Goal: Task Accomplishment & Management: Manage account settings

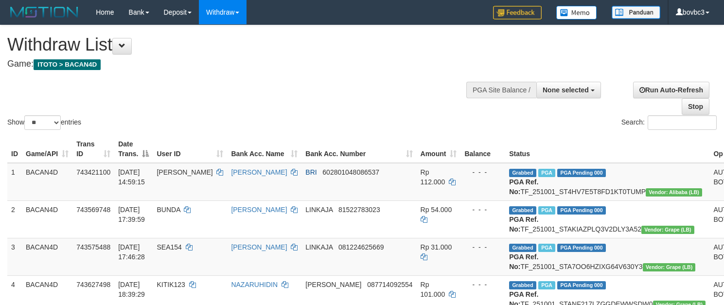
select select
select select "**"
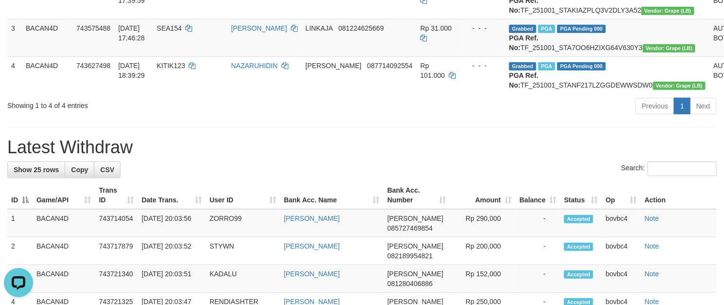
drag, startPoint x: 364, startPoint y: 193, endPoint x: 370, endPoint y: 189, distance: 7.0
click at [366, 157] on h1 "Latest Withdraw" at bounding box center [362, 147] width 710 height 19
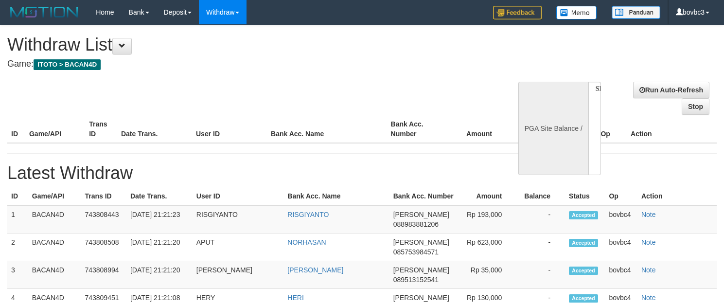
select select
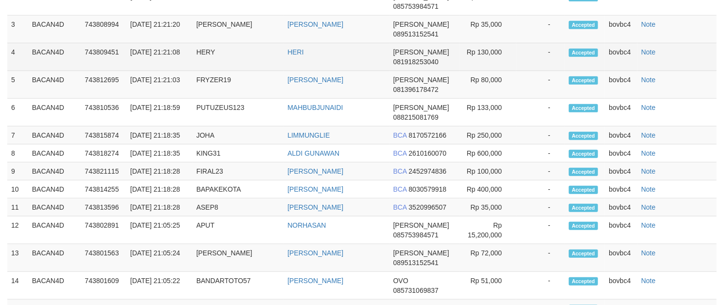
select select "**"
select select
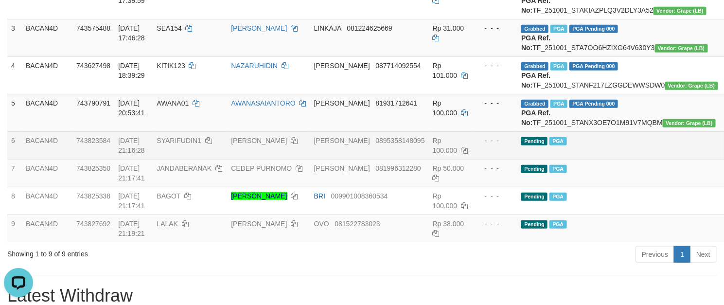
drag, startPoint x: 572, startPoint y: 195, endPoint x: 564, endPoint y: 196, distance: 8.3
click at [572, 159] on td "Pending PGA" at bounding box center [620, 145] width 204 height 28
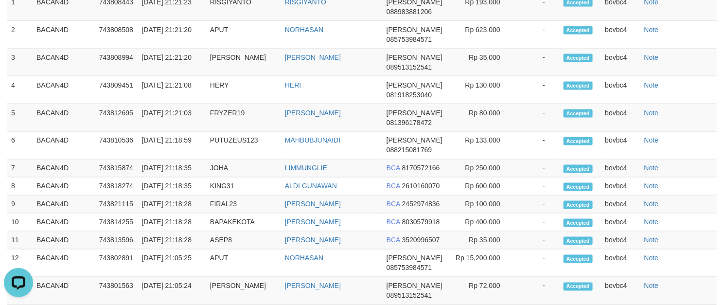
scroll to position [219, 0]
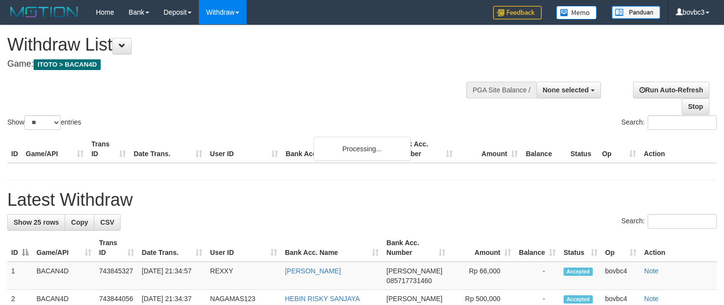
select select
select select "**"
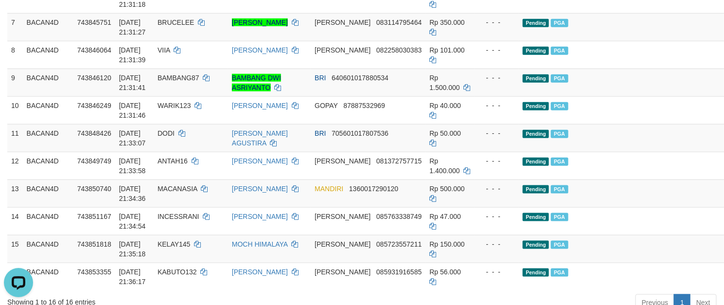
scroll to position [438, 0]
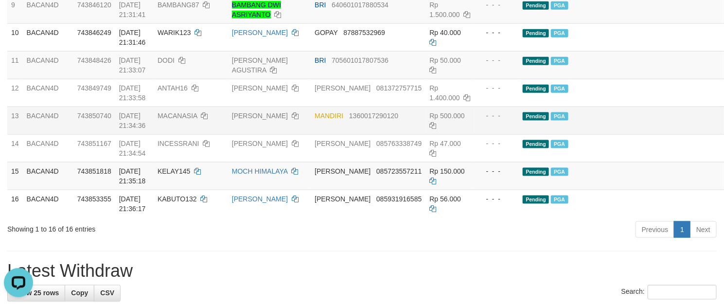
drag, startPoint x: 568, startPoint y: 167, endPoint x: 571, endPoint y: 174, distance: 7.7
click at [568, 134] on td "Pending PGA" at bounding box center [621, 121] width 204 height 28
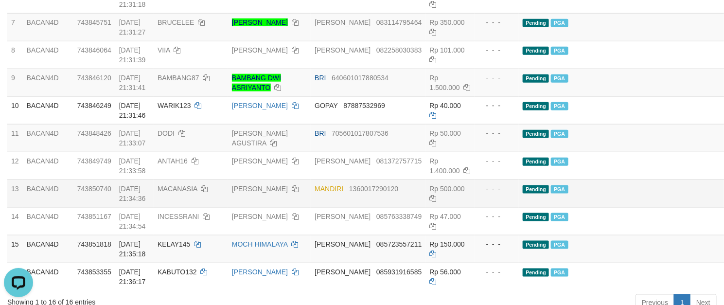
scroll to position [292, 0]
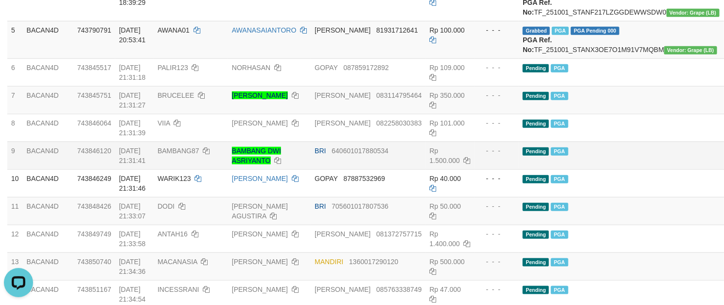
click at [349, 169] on td "BRI 640601017880534" at bounding box center [368, 156] width 115 height 28
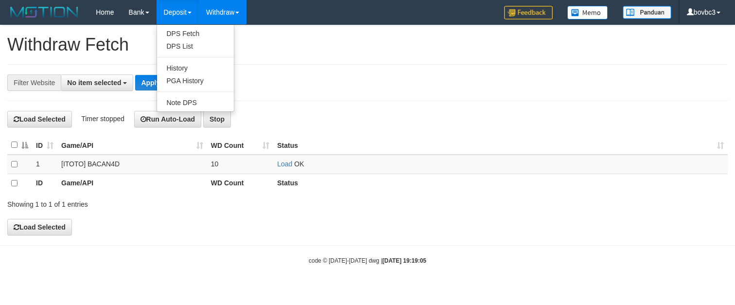
select select
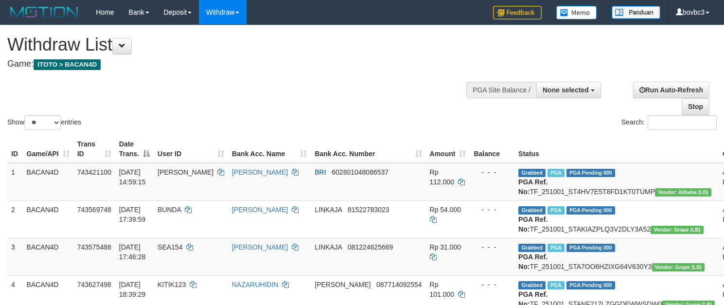
select select
select select "**"
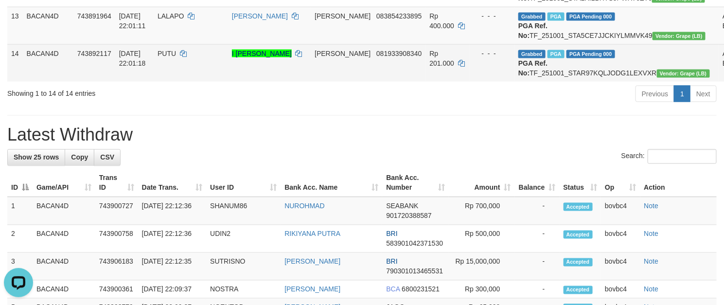
scroll to position [756, 0]
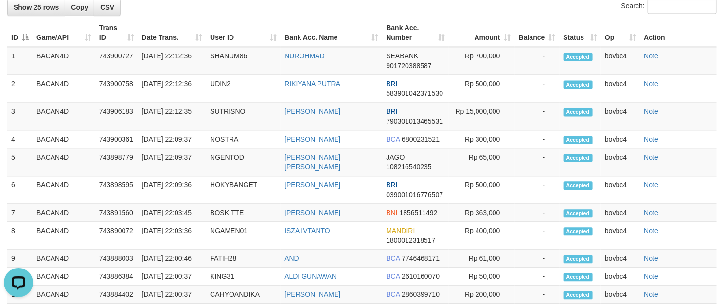
click at [505, 47] on th "Amount" at bounding box center [482, 33] width 66 height 28
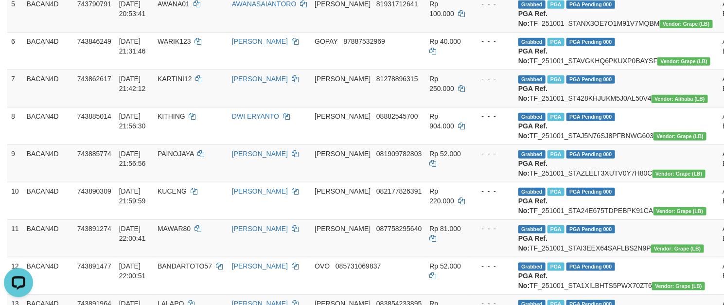
scroll to position [0, 0]
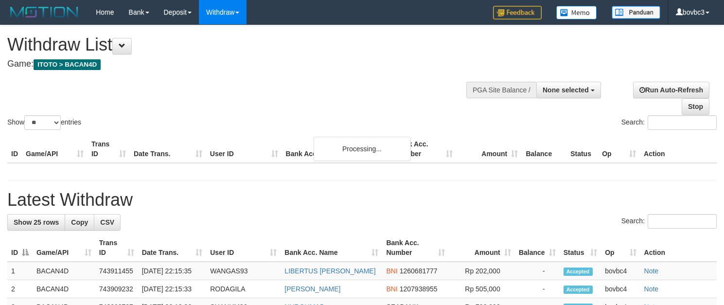
select select
select select "**"
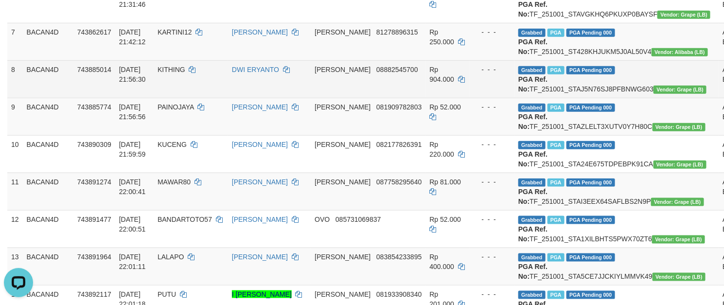
scroll to position [292, 0]
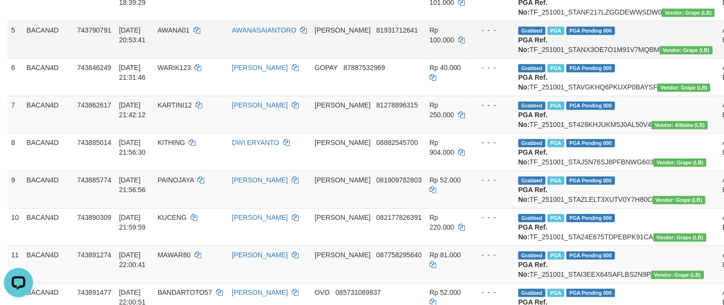
click at [165, 58] on td "AWANA01" at bounding box center [191, 39] width 74 height 37
copy td "AWANA01"
click at [561, 58] on td "Grabbed PGA PGA Pending 000 PGA Ref. No: TF_251001_STANX3OE7O1M91V7MQBM Vendor:…" at bounding box center [617, 39] width 204 height 37
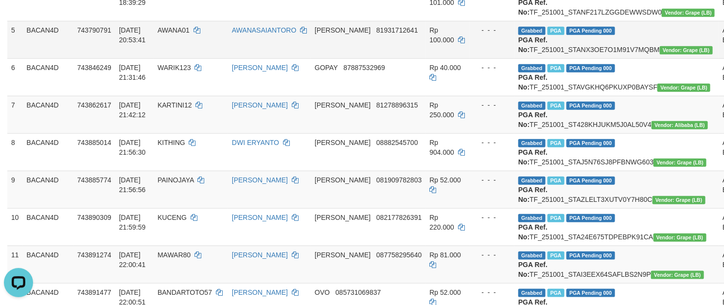
copy td "TF_251001_STANX3OE7O1M91V7MQBM"
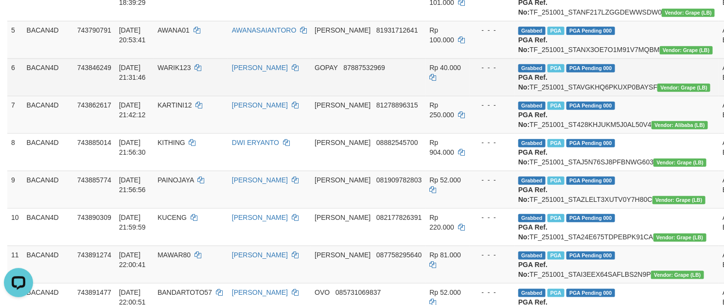
click at [182, 71] on span "WARIK123" at bounding box center [175, 68] width 34 height 8
copy td "WARIK123"
click at [547, 96] on td "Grabbed PGA PGA Pending 000 PGA Ref. No: TF_251001_STAVGKHQ6PKUXP0BAYSF Vendor:…" at bounding box center [617, 76] width 204 height 37
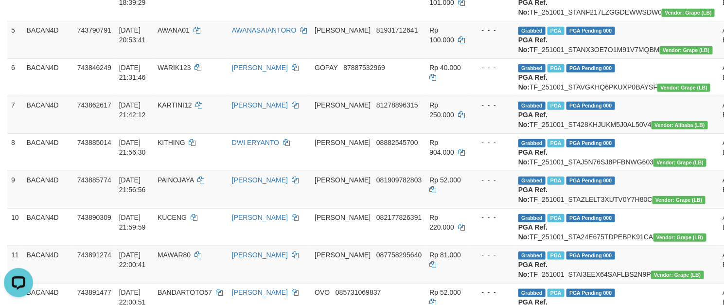
copy td "TF_251001_STAVGKHQ6PKUXP0BAYSF"
click at [181, 109] on span "KARTINI12" at bounding box center [175, 105] width 35 height 8
copy td "KARTINI12"
click at [563, 133] on td "Grabbed PGA PGA Pending 000 PGA Ref. No: TF_251001_ST428KHJUKM5J0AL50V4 Vendor:…" at bounding box center [617, 114] width 204 height 37
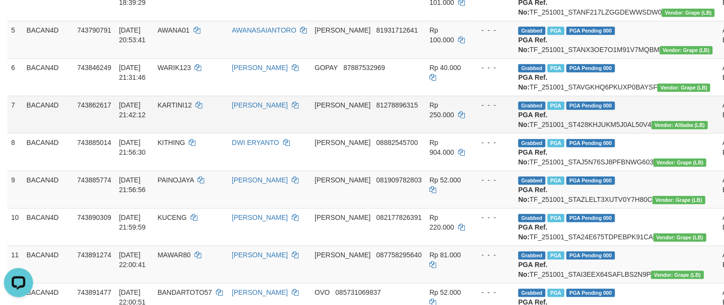
click at [563, 133] on td "Grabbed PGA PGA Pending 000 PGA Ref. No: TF_251001_ST428KHJUKM5J0AL50V4 Vendor:…" at bounding box center [617, 114] width 204 height 37
copy td "TF_251001_ST428KHJUKM5J0AL50V4"
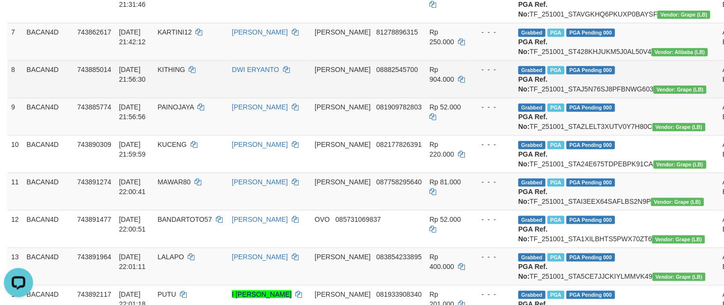
scroll to position [438, 0]
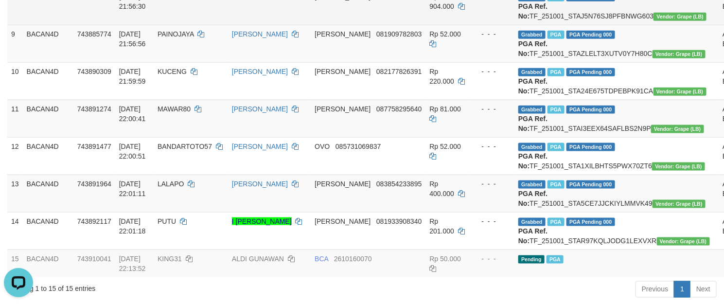
click at [175, 25] on td "KITHING" at bounding box center [191, 5] width 74 height 37
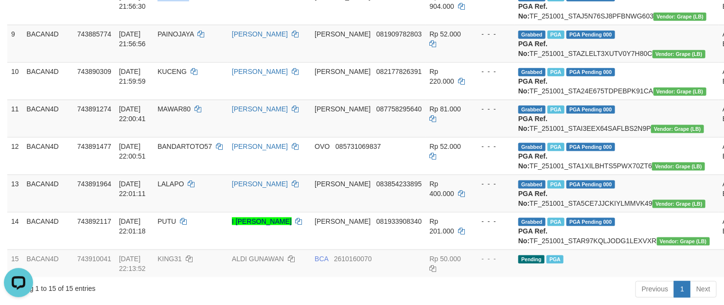
copy td "KITHING"
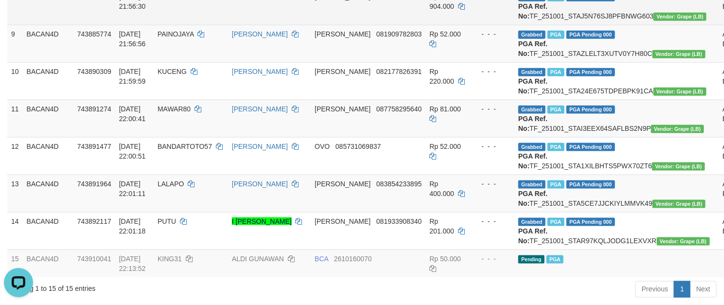
click at [553, 25] on td "Grabbed PGA PGA Pending 000 PGA Ref. No: TF_251001_STAJ5N76SJ8PFBNWG603 Vendor:…" at bounding box center [617, 5] width 204 height 37
click at [546, 25] on td "Grabbed PGA PGA Pending 000 PGA Ref. No: TF_251001_STAJ5N76SJ8PFBNWG603 Vendor:…" at bounding box center [617, 5] width 204 height 37
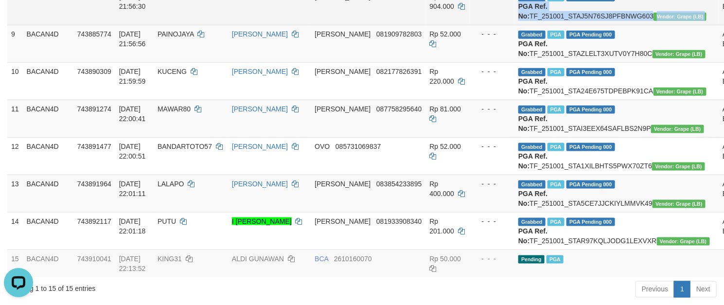
click at [546, 25] on td "Grabbed PGA PGA Pending 000 PGA Ref. No: TF_251001_STAJ5N76SJ8PFBNWG603 Vendor:…" at bounding box center [617, 5] width 204 height 37
click at [178, 25] on td "KITHING" at bounding box center [191, 5] width 74 height 37
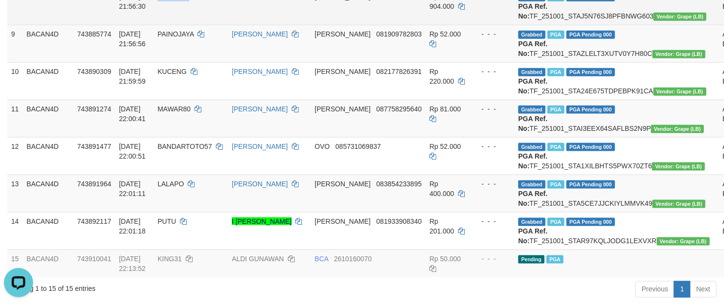
click at [178, 25] on td "KITHING" at bounding box center [191, 5] width 74 height 37
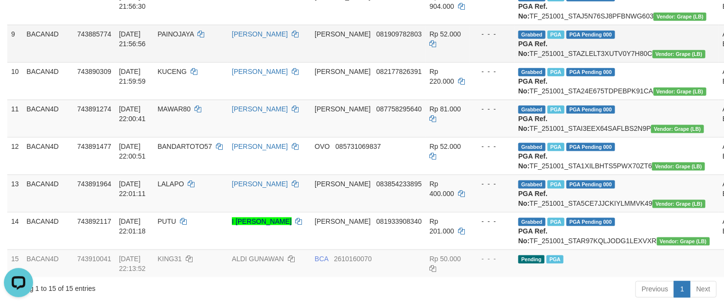
click at [173, 38] on span "PAINOJAYA" at bounding box center [176, 34] width 36 height 8
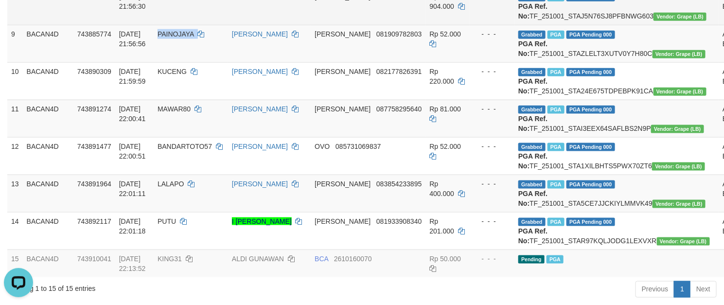
copy td "PAINOJAYA"
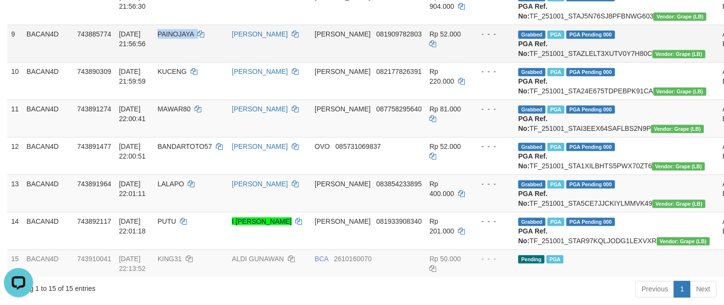
click at [587, 62] on td "Grabbed PGA PGA Pending 000 PGA Ref. No: TF_251001_STAZLELT3XUTV0Y7H80C Vendor:…" at bounding box center [617, 43] width 204 height 37
copy td "TF_251001_STAZLELT3XUTV0Y7H80C"
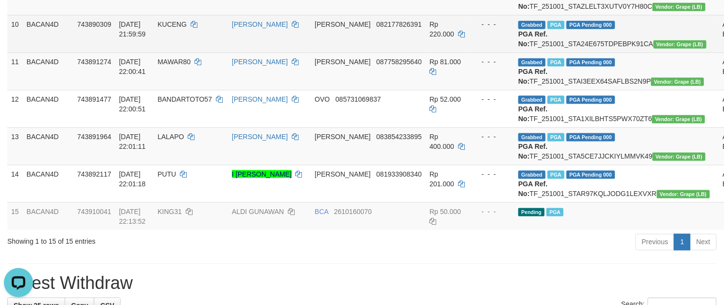
scroll to position [511, 0]
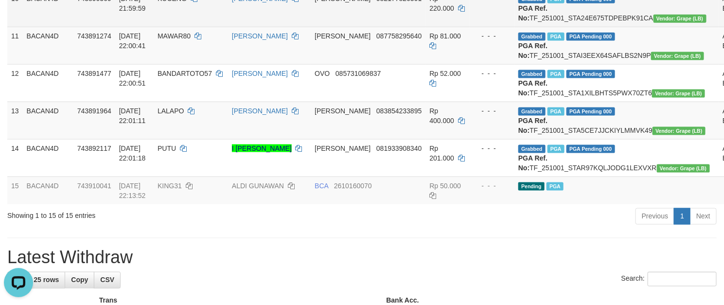
copy td "KUCENG"
click at [578, 27] on td "Grabbed PGA PGA Pending 000 PGA Ref. No: TF_251001_STA24E675TDPEBPK91CA Vendor:…" at bounding box center [617, 7] width 204 height 37
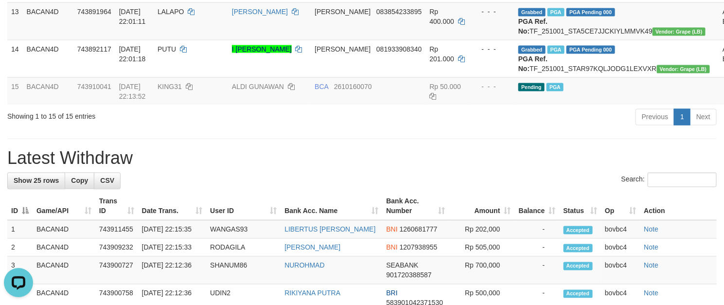
scroll to position [584, 0]
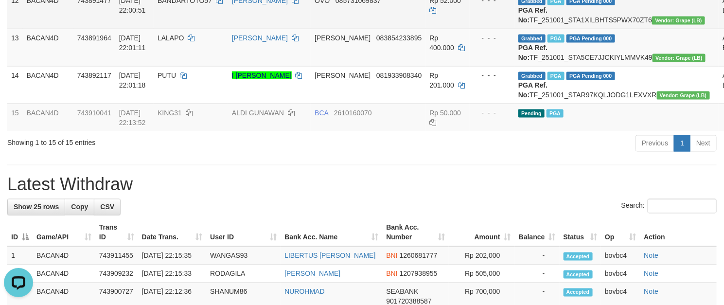
click at [185, 29] on td "BANDARTOTO57" at bounding box center [191, 9] width 74 height 37
click at [603, 29] on td "Grabbed PGA PGA Pending 000 PGA Ref. No: TF_251001_STA1XILBHTS5PWX70ZT6 Vendor:…" at bounding box center [617, 9] width 204 height 37
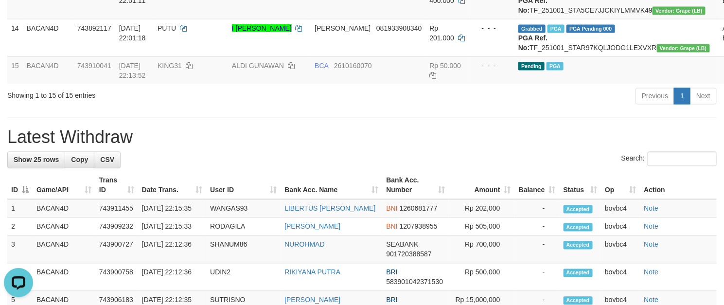
scroll to position [657, 0]
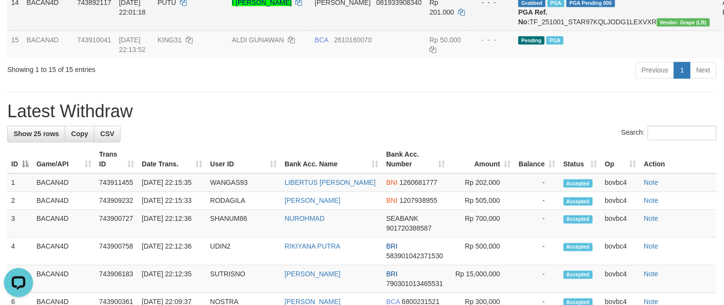
click at [172, 31] on td "PUTU" at bounding box center [191, 11] width 74 height 37
click at [570, 31] on td "Grabbed PGA PGA Pending 000 PGA Ref. No: TF_251001_STAR97KQLJODG1LEXVXR Vendor:…" at bounding box center [617, 11] width 204 height 37
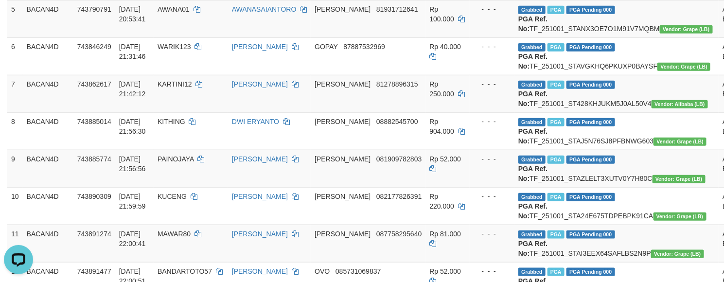
scroll to position [390, 0]
